Goal: Task Accomplishment & Management: Use online tool/utility

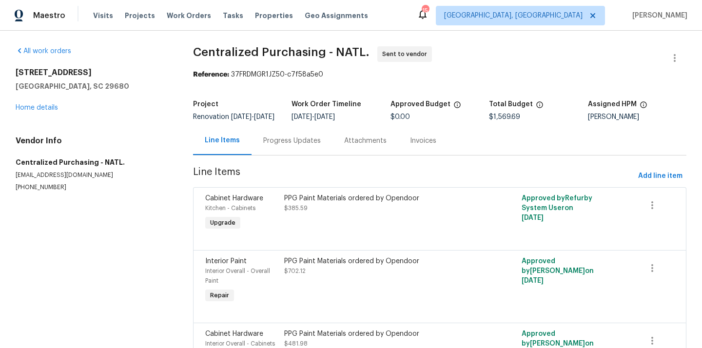
click at [558, 5] on div "Maestro Visits Projects Work Orders Tasks Properties Geo Assignments [STREET_AD…" at bounding box center [351, 15] width 702 height 31
click at [553, 14] on span "[GEOGRAPHIC_DATA], [GEOGRAPHIC_DATA]" at bounding box center [513, 16] width 138 height 10
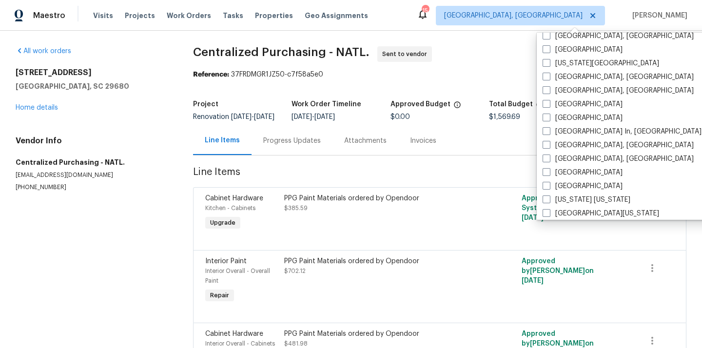
scroll to position [372, 0]
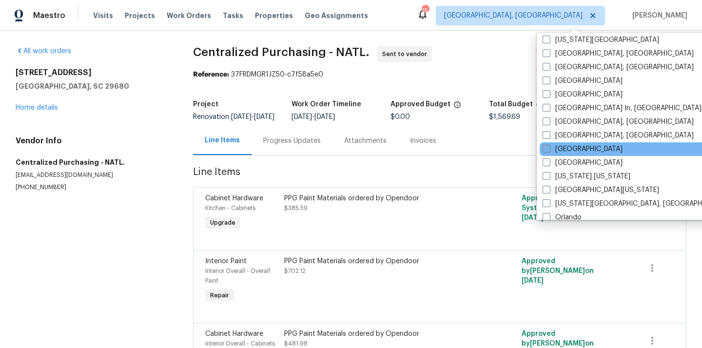
click at [551, 144] on label "[GEOGRAPHIC_DATA]" at bounding box center [583, 149] width 80 height 10
click at [549, 144] on input "[GEOGRAPHIC_DATA]" at bounding box center [546, 147] width 6 height 6
checkbox input "true"
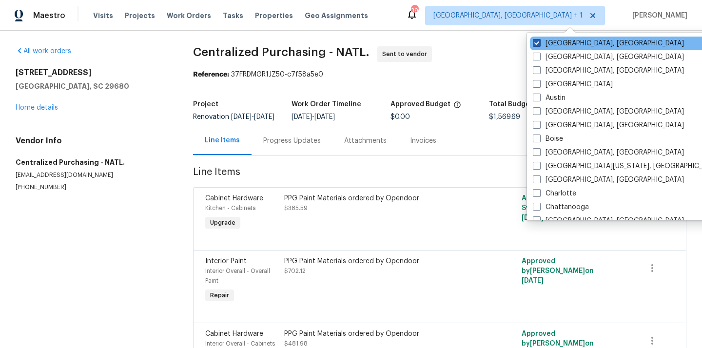
click at [552, 40] on label "[GEOGRAPHIC_DATA], [GEOGRAPHIC_DATA]" at bounding box center [608, 44] width 151 height 10
click at [539, 40] on input "[GEOGRAPHIC_DATA], [GEOGRAPHIC_DATA]" at bounding box center [536, 42] width 6 height 6
checkbox input "false"
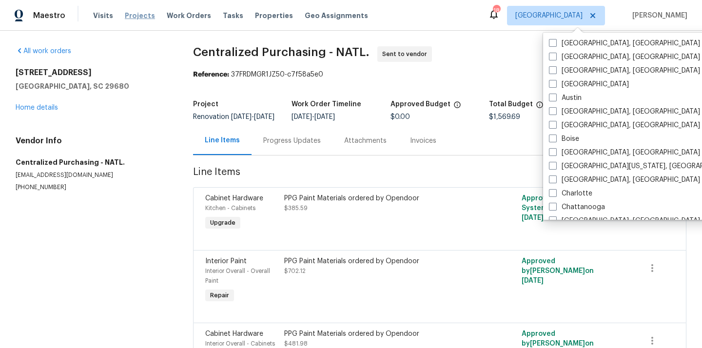
click at [135, 20] on span "Projects" at bounding box center [140, 16] width 30 height 10
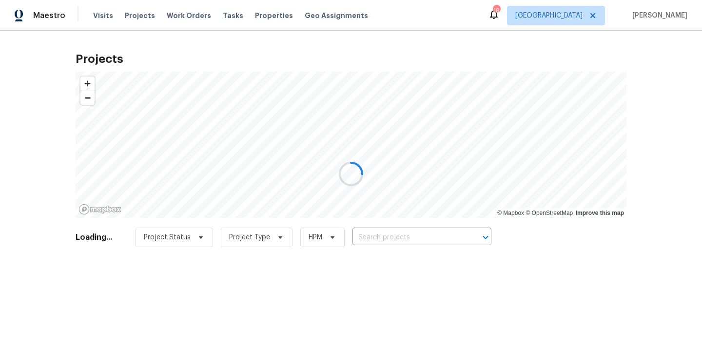
click at [379, 236] on div at bounding box center [351, 174] width 702 height 348
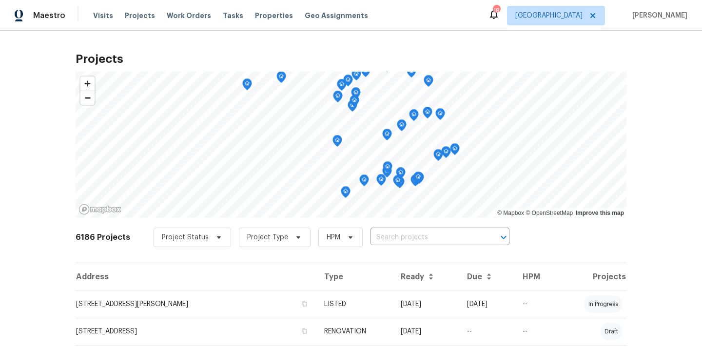
click at [379, 236] on input "text" at bounding box center [426, 237] width 112 height 15
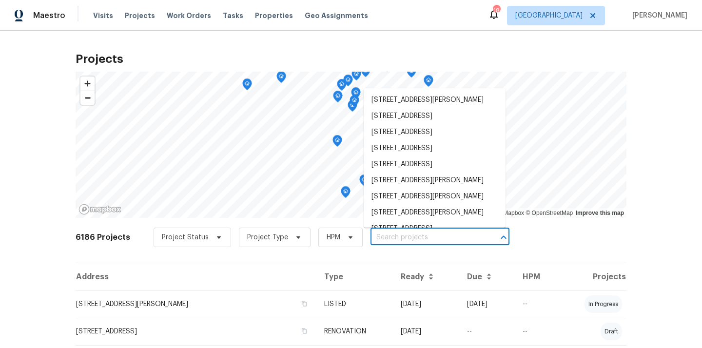
paste input "SZY61YEDBY02"
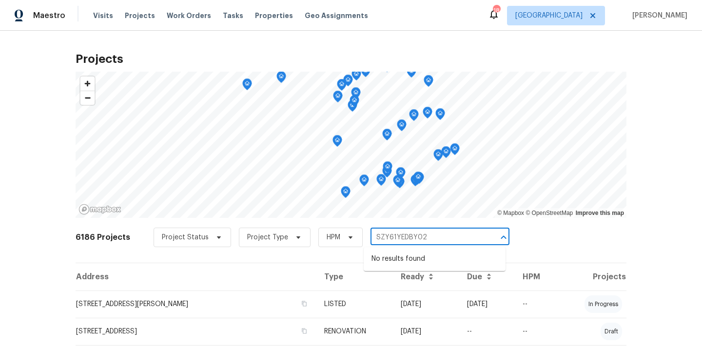
type input "SZY61YEDBY02"
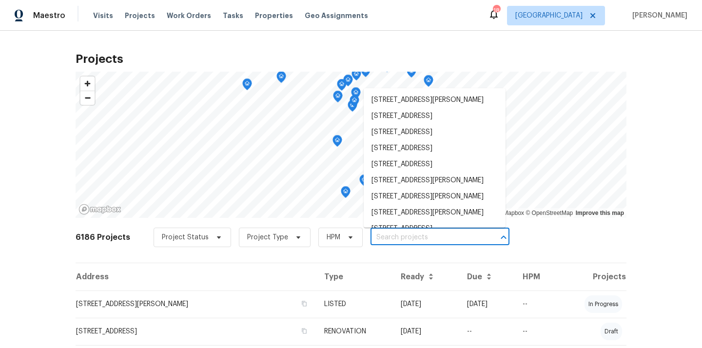
paste input "[STREET_ADDRESS][PERSON_NAME]"
type input "[STREET_ADDRESS][PERSON_NAME]"
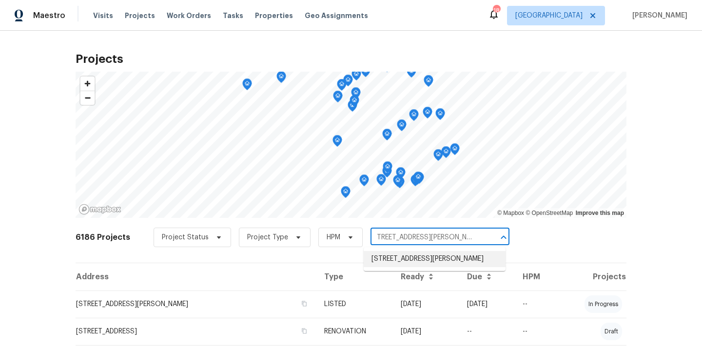
click at [392, 267] on li "[STREET_ADDRESS][PERSON_NAME]" at bounding box center [435, 259] width 142 height 16
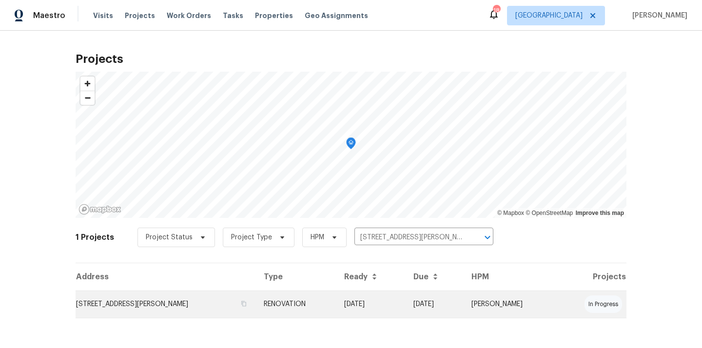
click at [234, 310] on td "[STREET_ADDRESS][PERSON_NAME]" at bounding box center [166, 304] width 180 height 27
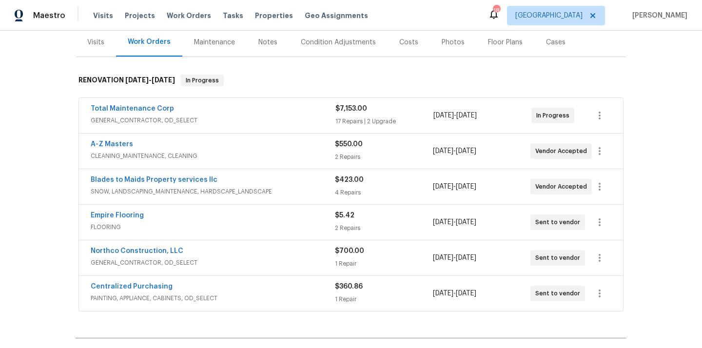
scroll to position [120, 0]
click at [150, 285] on link "Centralized Purchasing" at bounding box center [132, 286] width 82 height 7
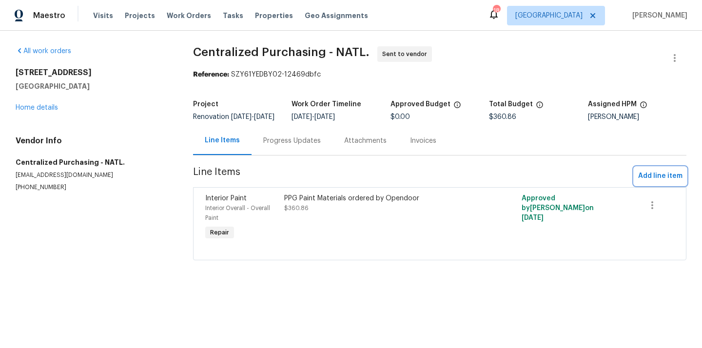
click at [669, 181] on span "Add line item" at bounding box center [660, 176] width 44 height 12
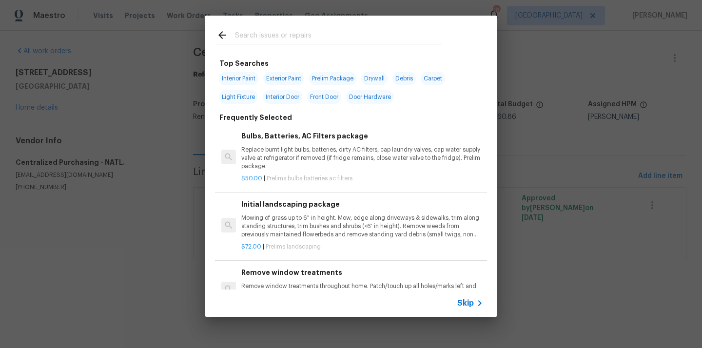
click at [392, 43] on input "text" at bounding box center [338, 36] width 207 height 15
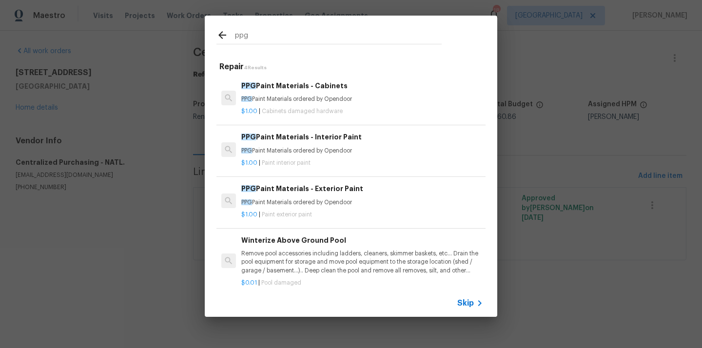
type input "ppg"
click at [349, 143] on div "PPG Paint Materials - Interior Paint PPG Paint Materials ordered by Opendoor" at bounding box center [362, 143] width 242 height 23
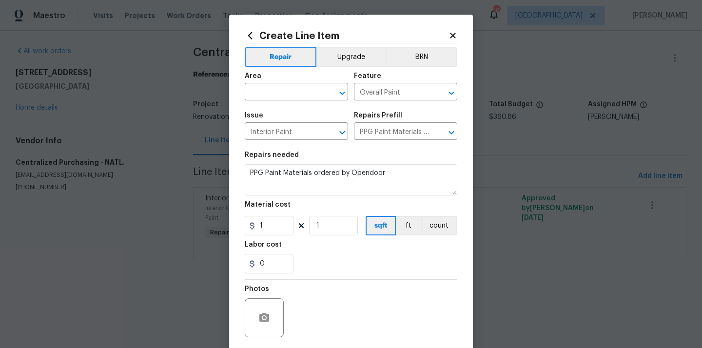
click at [252, 38] on icon at bounding box center [250, 35] width 4 height 7
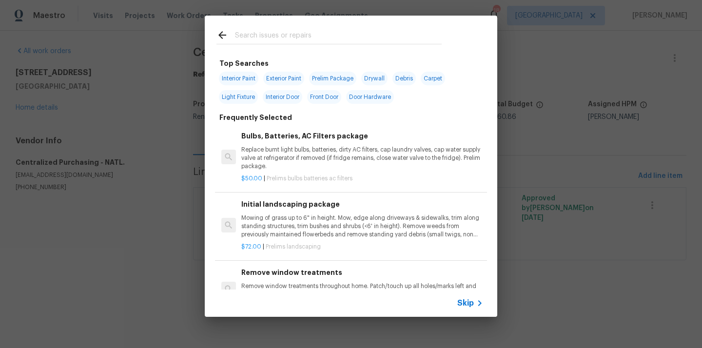
click at [305, 32] on input "text" at bounding box center [338, 36] width 207 height 15
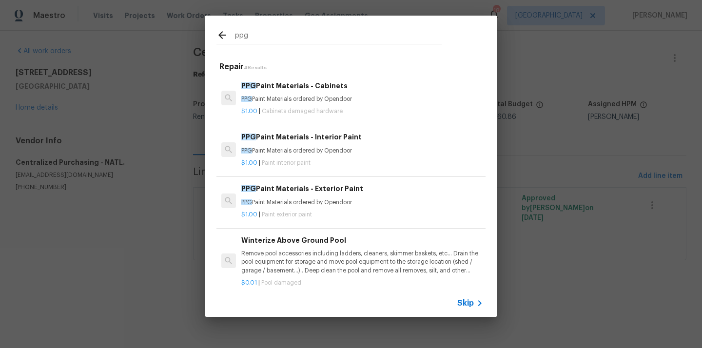
type input "ppg"
click at [322, 194] on div "PPG Paint Materials - Exterior Paint PPG Paint Materials ordered by Opendoor" at bounding box center [362, 194] width 242 height 23
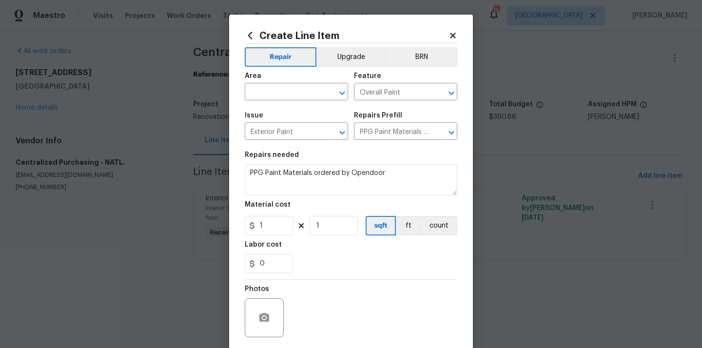
type input "PPG Paint Materials - Exterior Paint $1.00"
click at [307, 95] on input "text" at bounding box center [283, 92] width 76 height 15
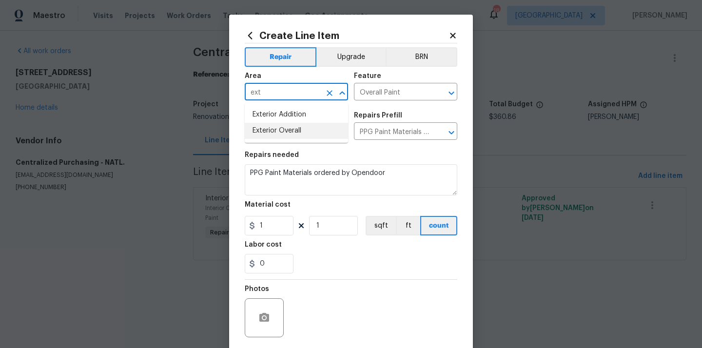
click at [289, 137] on li "Exterior Overall" at bounding box center [296, 131] width 103 height 16
type input "Exterior Overall"
drag, startPoint x: 272, startPoint y: 231, endPoint x: 237, endPoint y: 231, distance: 35.1
click at [237, 231] on div "Create Line Item Repair Upgrade BRN Area Exterior Overall ​ Feature Overall Pai…" at bounding box center [351, 210] width 244 height 390
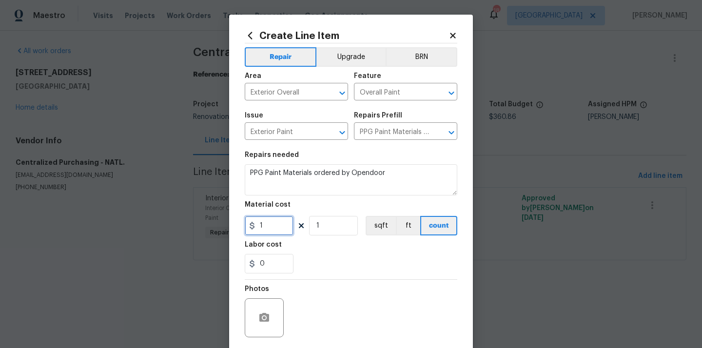
paste input "15.17"
type input "115.17"
click at [326, 251] on div "Labor cost" at bounding box center [351, 247] width 213 height 13
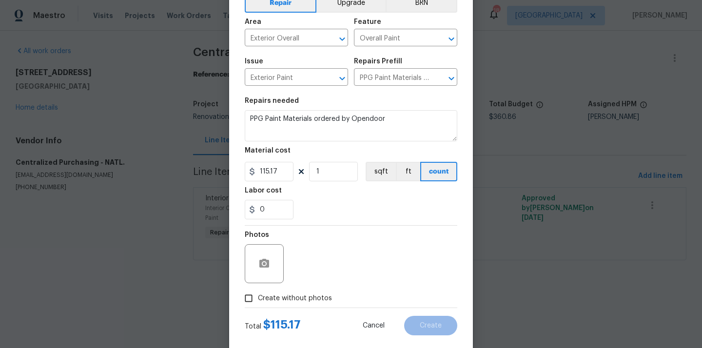
scroll to position [72, 0]
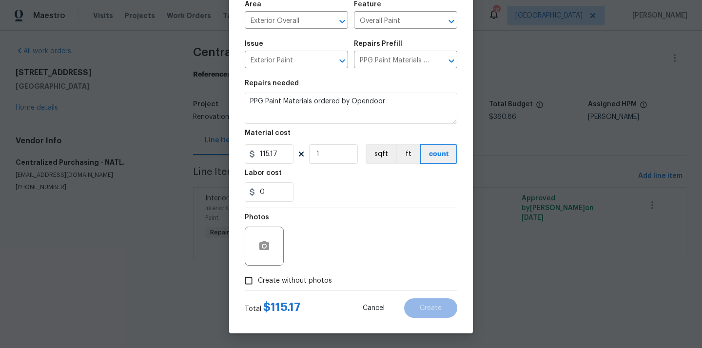
click at [301, 277] on span "Create without photos" at bounding box center [295, 281] width 74 height 10
click at [258, 277] on input "Create without photos" at bounding box center [248, 281] width 19 height 19
checkbox input "true"
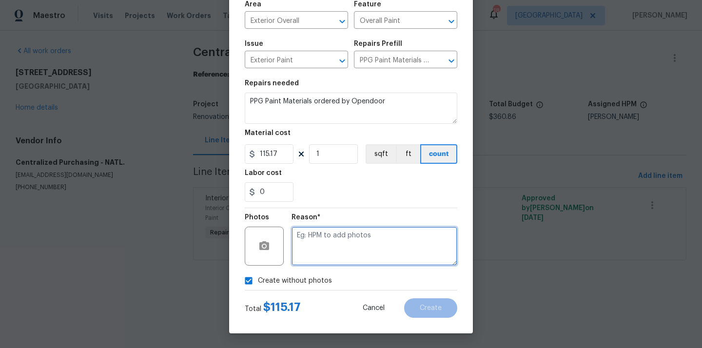
click at [318, 251] on textarea at bounding box center [374, 246] width 166 height 39
type textarea "N/A"
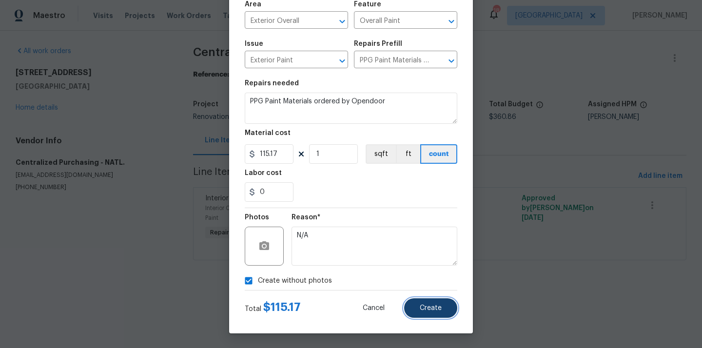
click at [444, 316] on button "Create" at bounding box center [430, 307] width 53 height 19
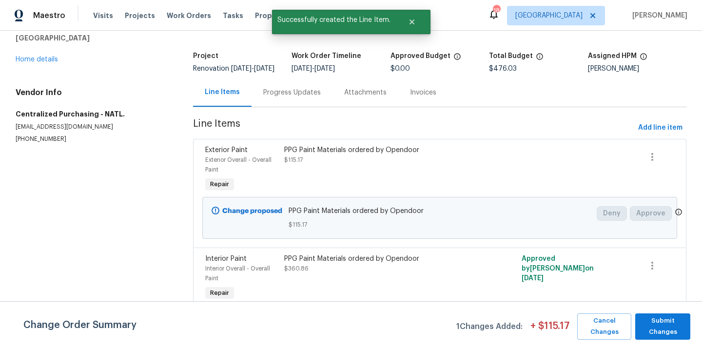
scroll to position [56, 0]
click at [658, 322] on span "Submit Changes" at bounding box center [662, 326] width 45 height 22
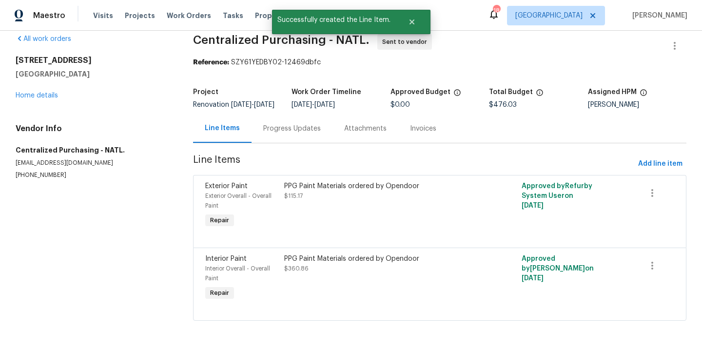
scroll to position [20, 0]
